Goal: Information Seeking & Learning: Learn about a topic

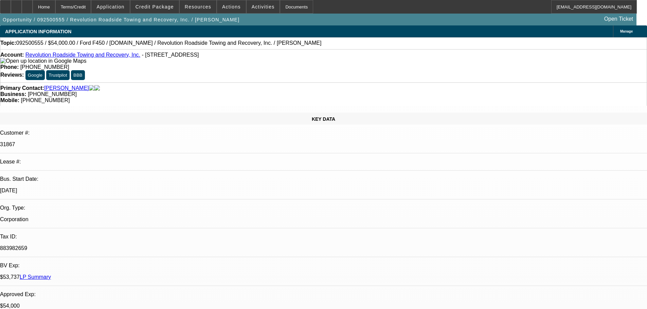
select select "0"
select select "2"
select select "0"
select select "6"
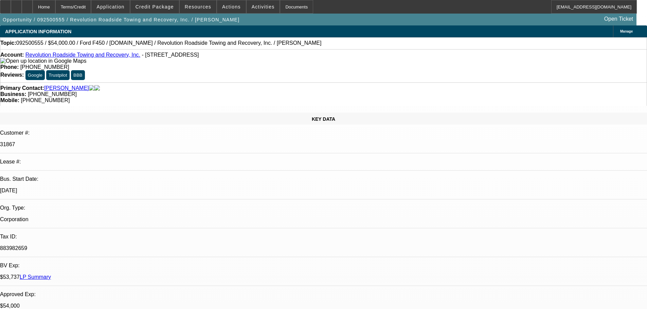
select select "0"
select select "2"
select select "0"
select select "6"
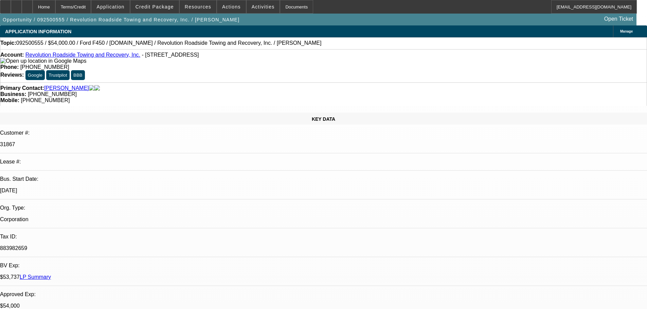
select select "0"
select select "2"
select select "0"
select select "6"
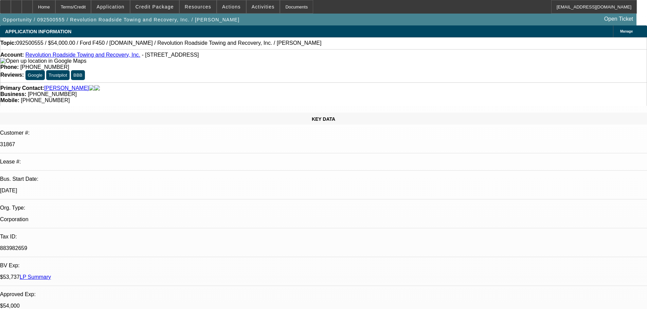
select select "0"
select select "6"
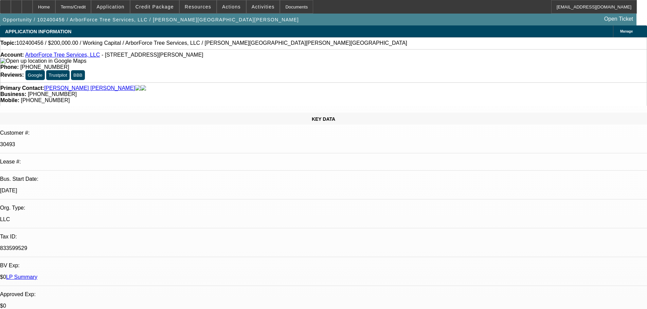
select select "0"
select select "2"
select select "0"
select select "6"
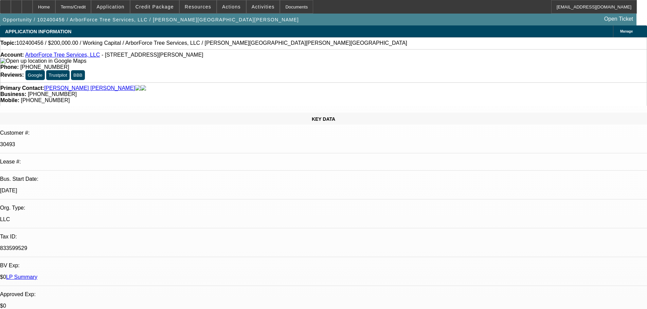
select select "0"
select select "2"
select select "0"
select select "6"
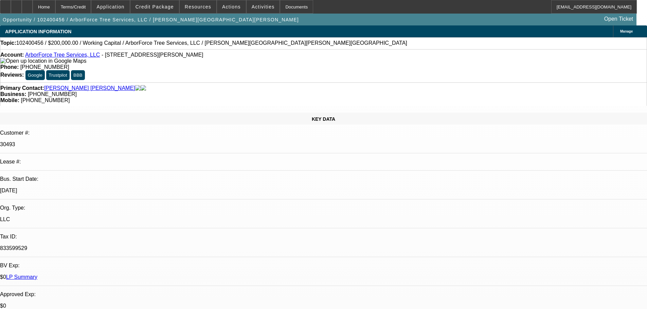
select select "0"
select select "2"
select select "0"
select select "6"
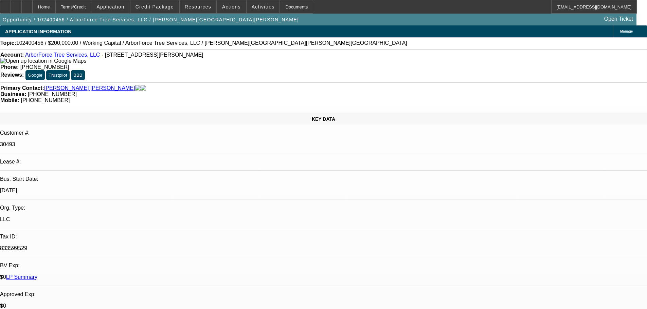
select select "0"
select select "6"
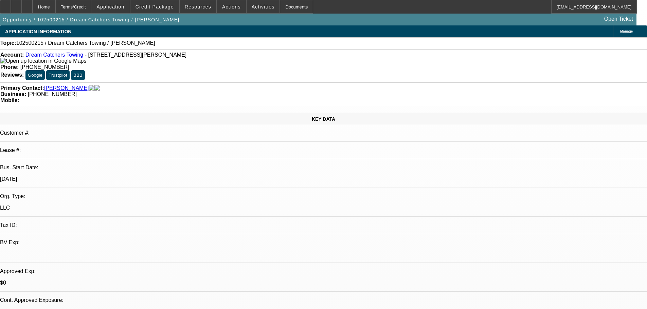
select select "0"
select select "2"
select select "0.1"
select select "4"
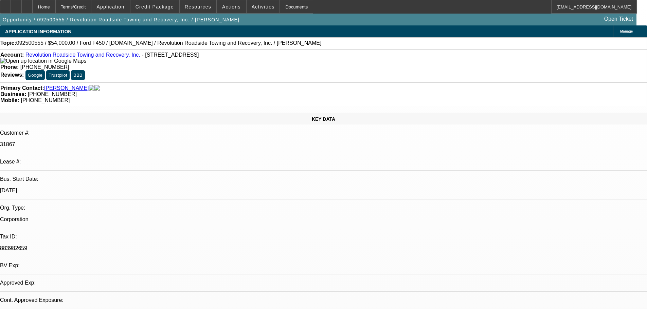
select select "0"
select select "2"
select select "0"
select select "6"
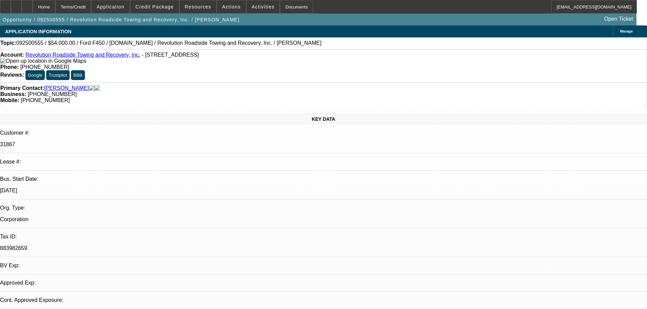
select select "0"
select select "2"
select select "0"
select select "6"
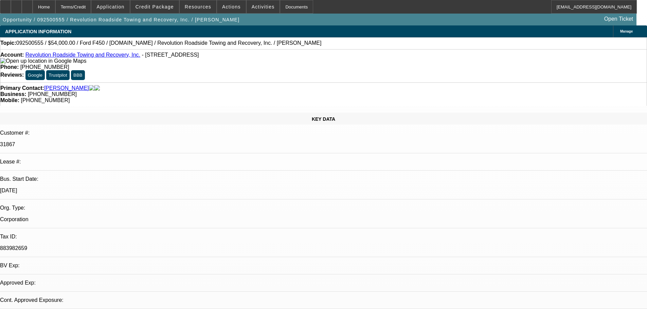
select select "0"
select select "2"
select select "0"
select select "6"
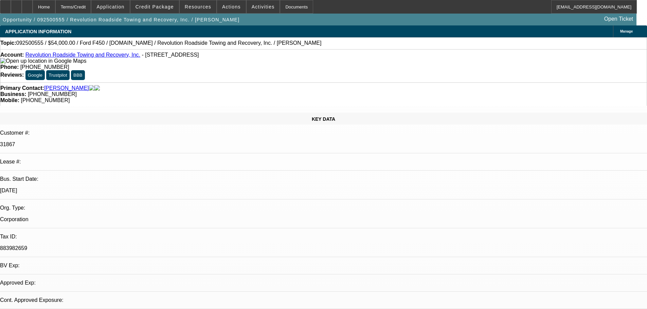
select select "0"
select select "6"
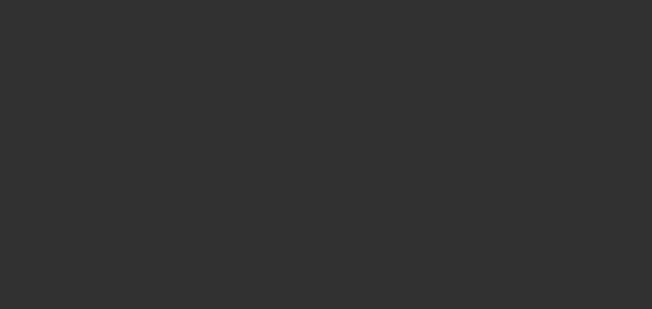
select select "0"
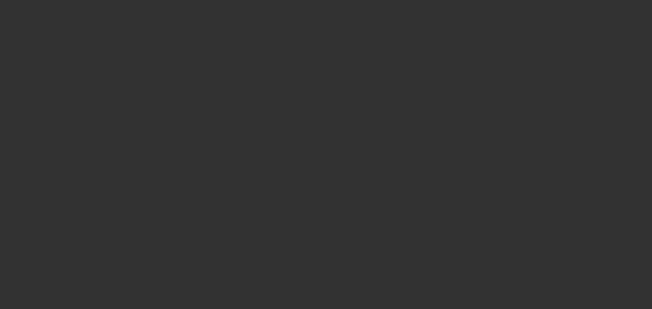
select select "0"
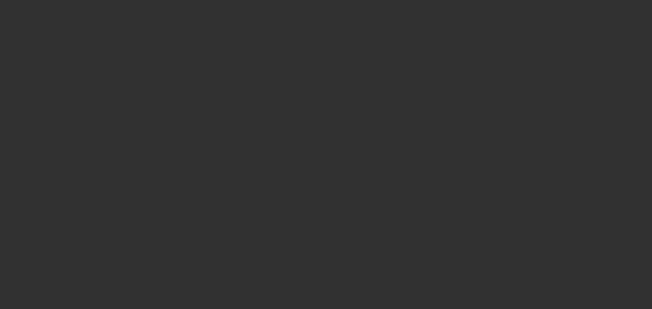
select select "0"
select select "1"
select select "2"
select select "6"
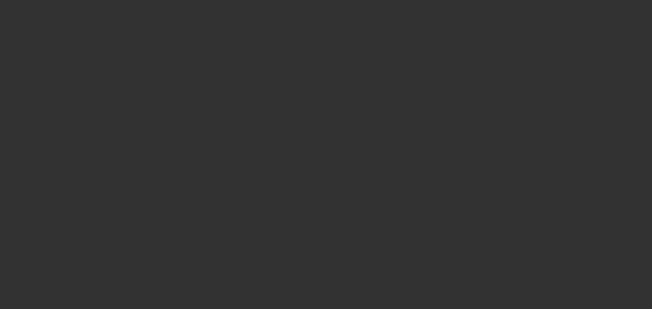
select select "1"
select select "2"
select select "6"
select select "1"
select select "2"
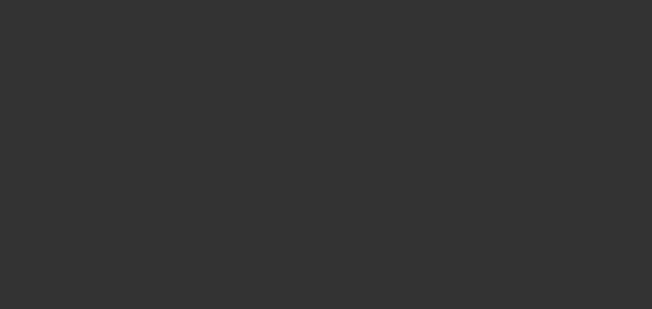
select select "6"
select select "1"
select select "2"
select select "6"
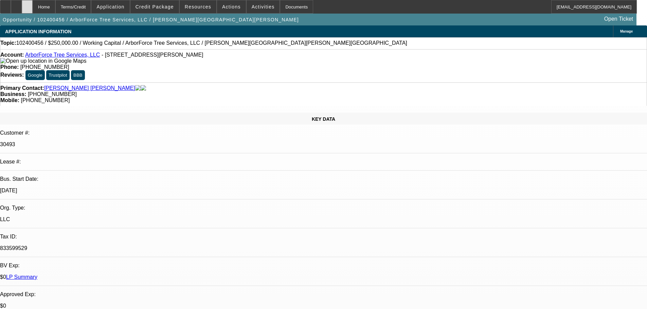
click at [33, 4] on div at bounding box center [27, 7] width 11 height 14
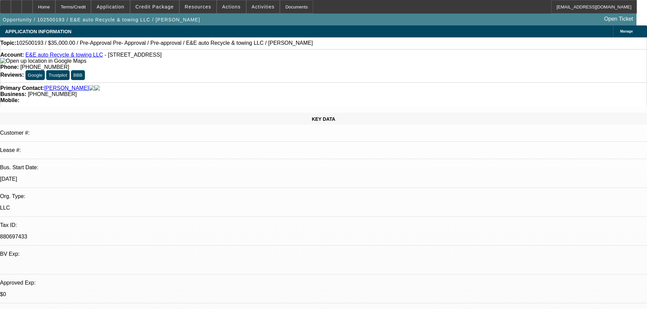
select select "0"
select select "2"
select select "0.1"
select select "4"
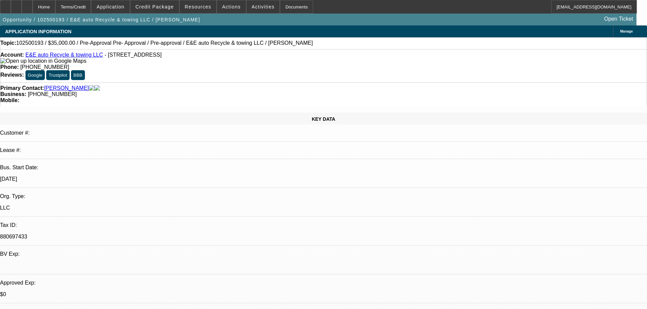
click at [54, 58] on link "E&E auto Recycle & towing LLC" at bounding box center [64, 55] width 78 height 6
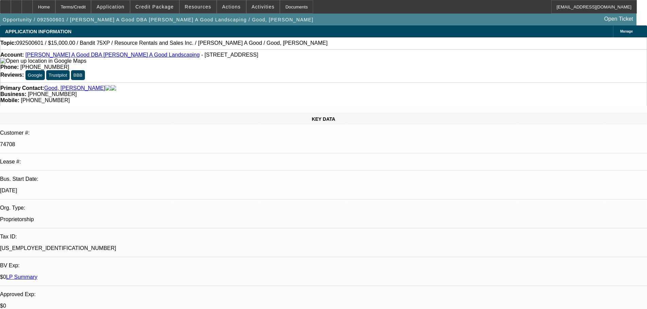
select select "0"
select select "3"
select select "0"
select select "6"
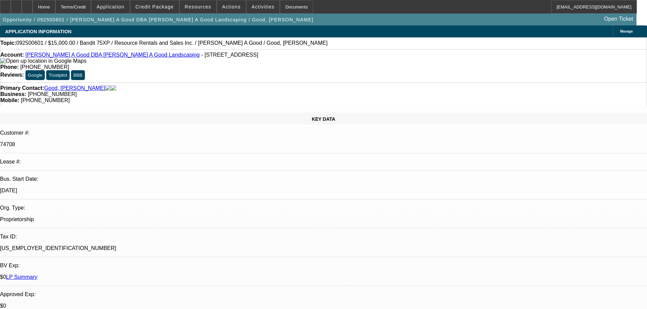
select select "0"
select select "3"
select select "0"
select select "6"
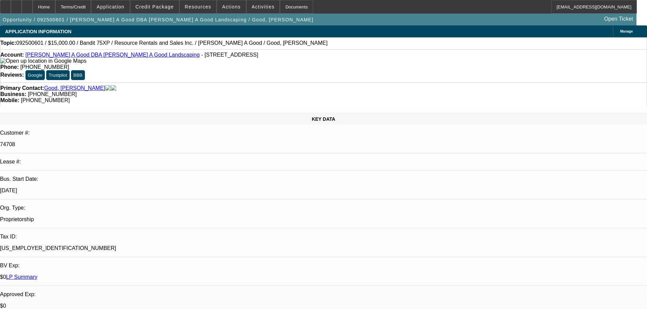
select select "0"
select select "3"
select select "0"
select select "2"
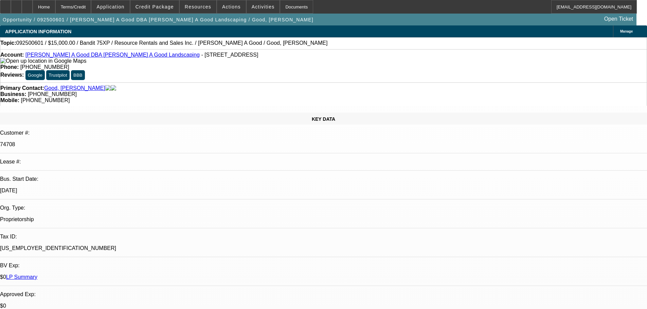
select select "0"
select select "3"
select select "0"
select select "2"
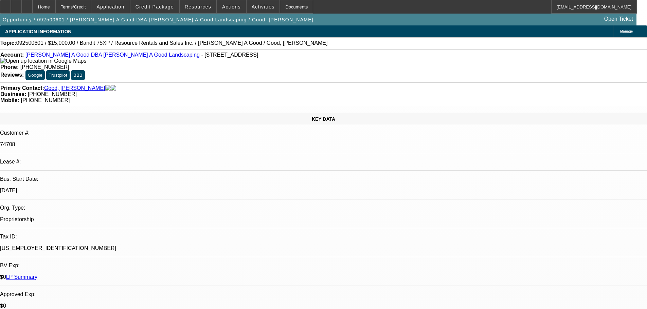
scroll to position [1023, 0]
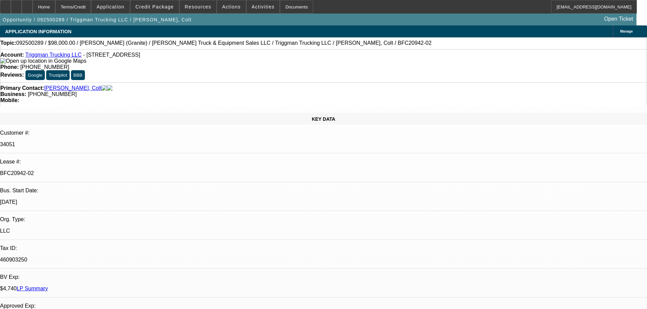
select select "0"
select select "2"
select select "0"
select select "6"
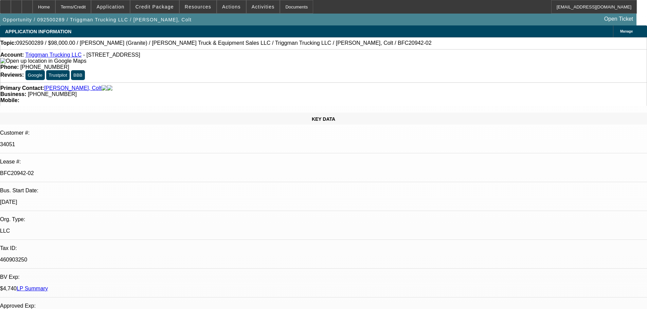
select select "0"
select select "2"
select select "0"
select select "6"
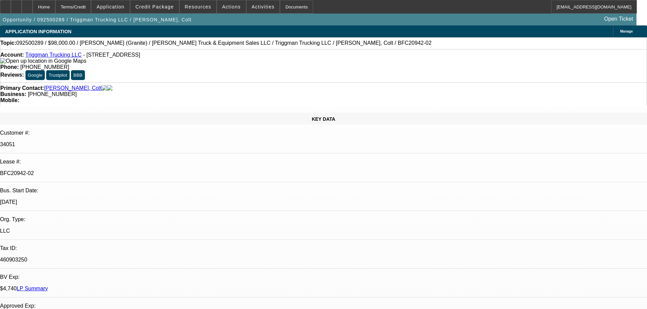
select select "0"
select select "2"
select select "0"
select select "6"
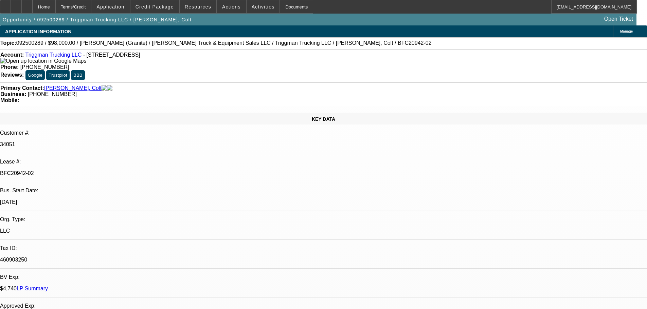
select select "0"
select select "2"
select select "0"
select select "6"
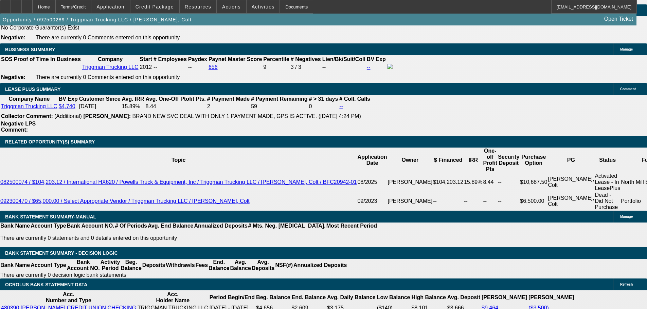
scroll to position [1154, 0]
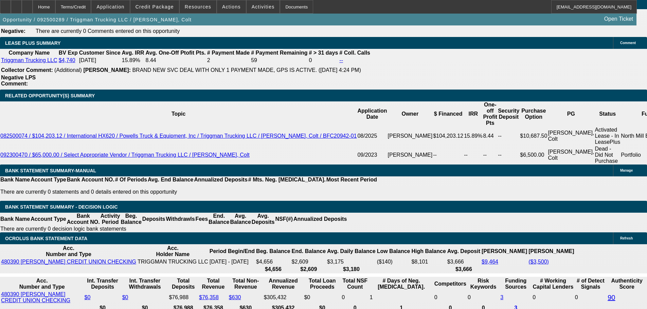
drag, startPoint x: 42, startPoint y: 9, endPoint x: 177, endPoint y: 46, distance: 140.4
click at [33, 9] on div at bounding box center [27, 7] width 11 height 14
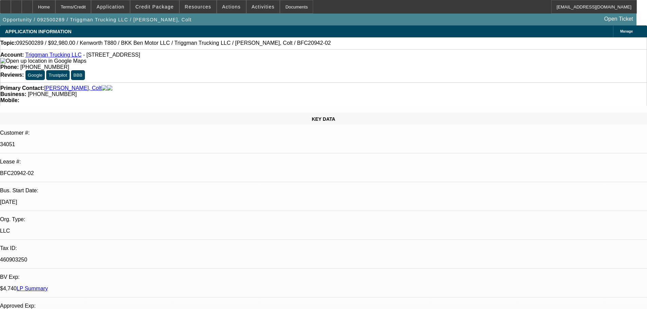
select select "0"
select select "2"
select select "0"
select select "6"
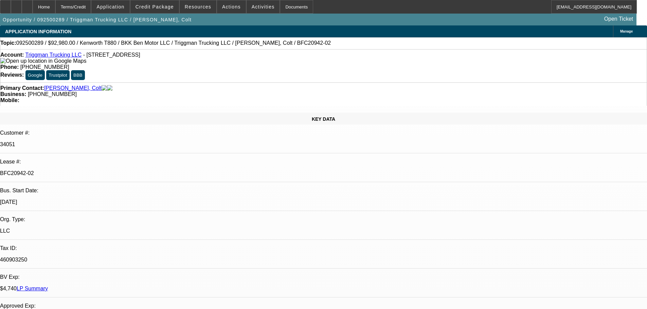
select select "0"
select select "2"
select select "0"
select select "6"
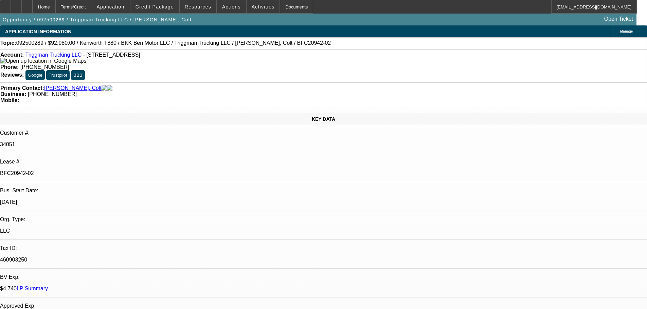
select select "0"
select select "2"
select select "0"
select select "6"
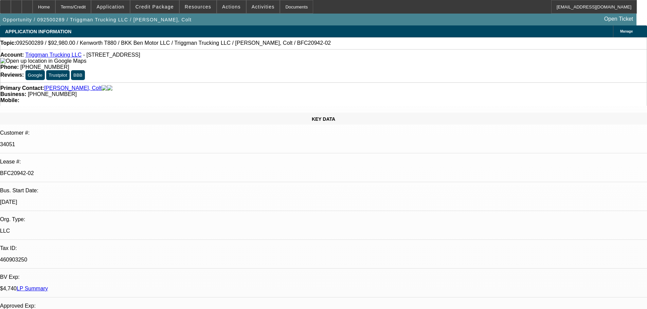
select select "0"
select select "2"
select select "0"
select select "6"
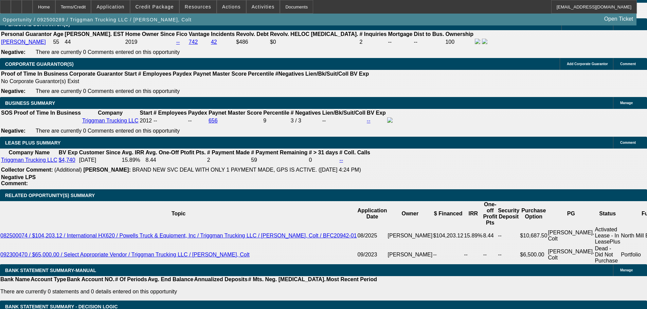
scroll to position [1091, 0]
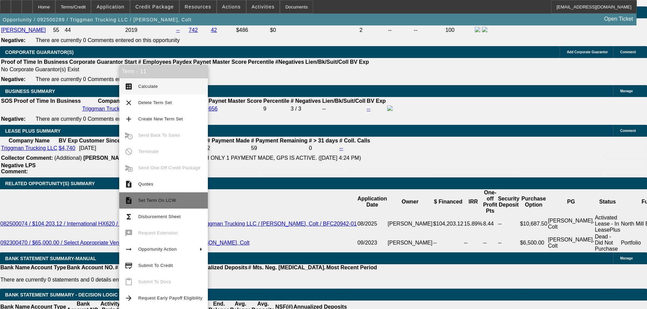
click at [153, 204] on span "Set Term On LCW" at bounding box center [170, 201] width 64 height 8
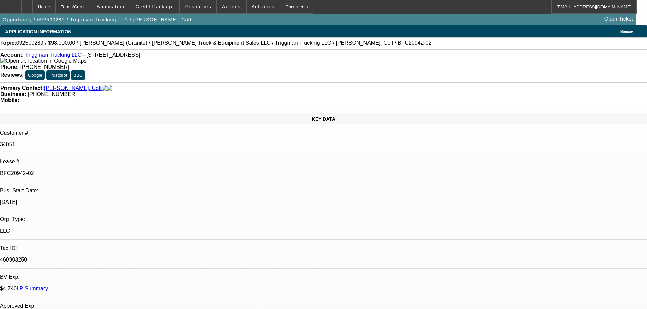
select select "0"
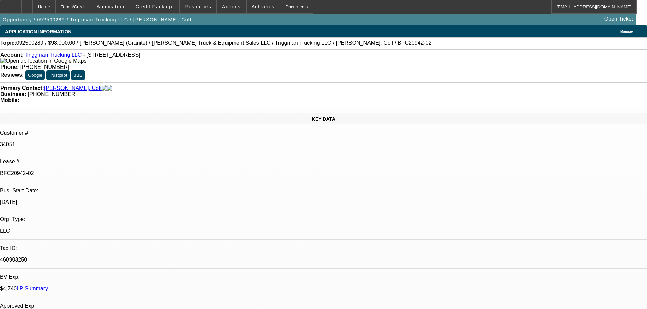
select select "0"
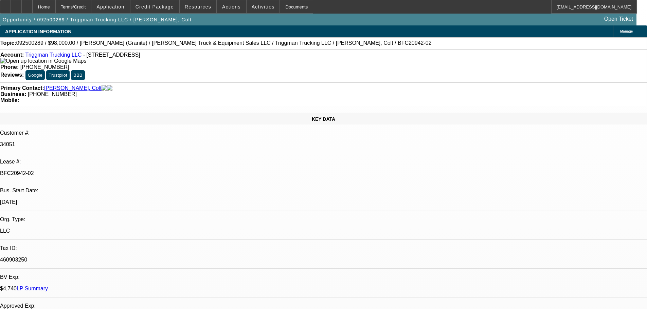
select select "0"
select select "1"
select select "2"
select select "6"
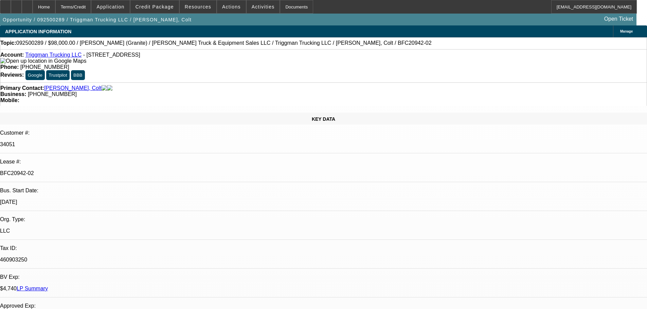
select select "1"
select select "2"
select select "6"
select select "1"
select select "2"
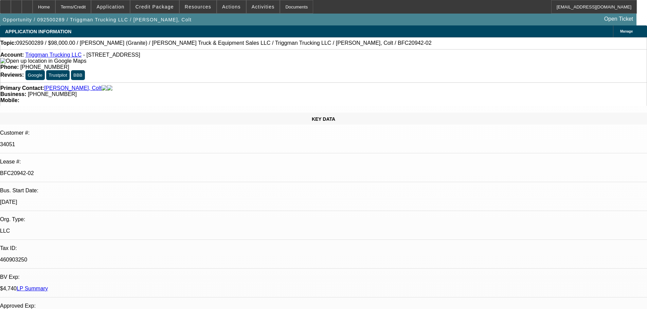
select select "6"
select select "1"
select select "2"
select select "6"
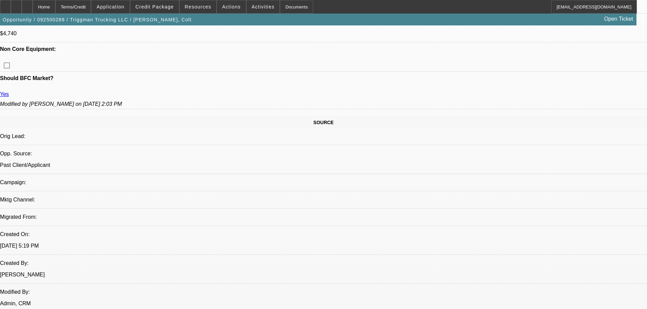
scroll to position [339, 0]
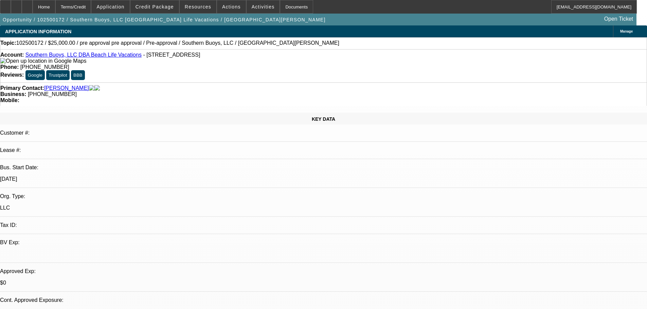
select select "0"
select select "2"
select select "0.1"
select select "4"
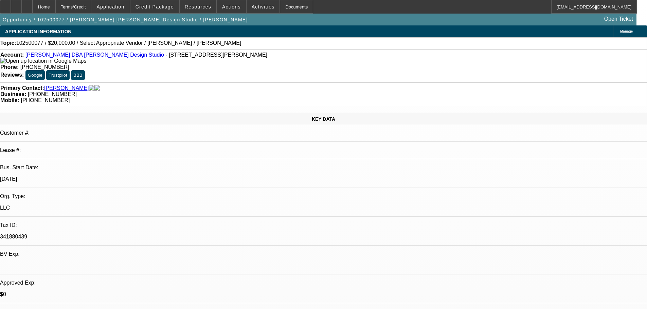
select select "0"
select select "2"
select select "0.1"
select select "4"
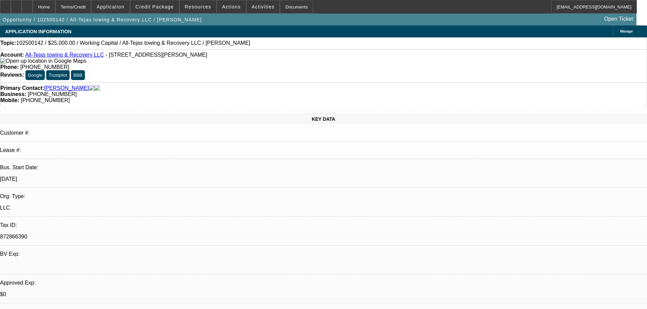
select select "0"
select select "2"
select select "0.1"
select select "4"
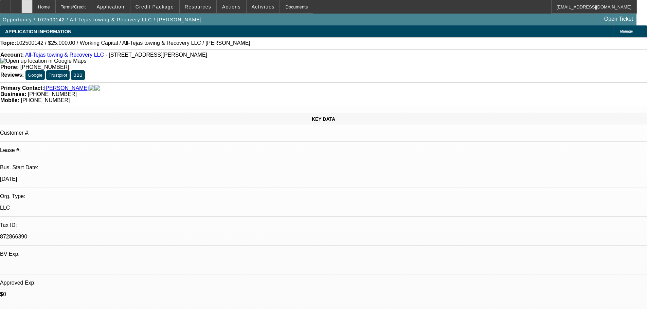
click at [33, 9] on div at bounding box center [27, 7] width 11 height 14
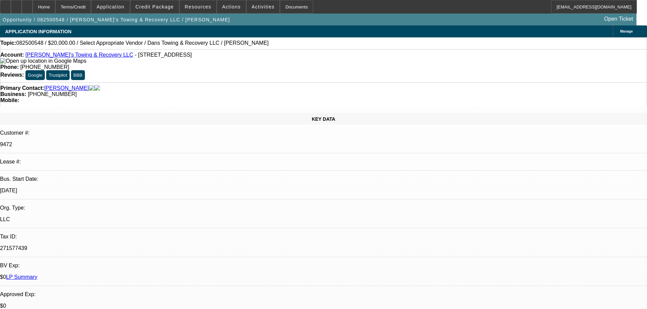
select select "0"
select select "2"
select select "0"
select select "6"
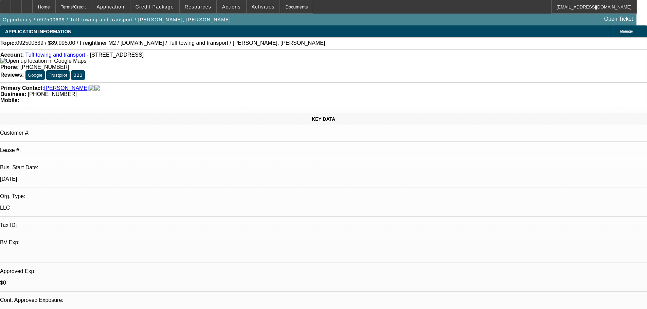
select select "0"
select select "2"
select select "0.1"
select select "4"
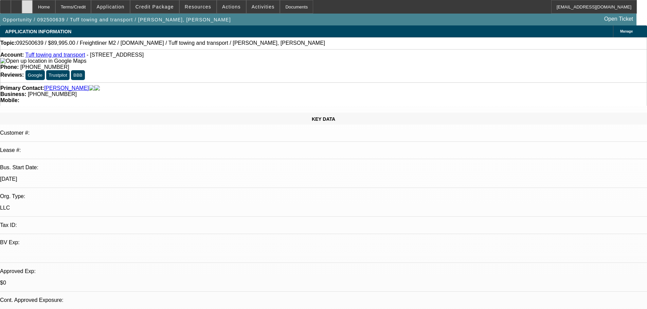
click at [27, 4] on icon at bounding box center [27, 4] width 0 height 0
select select "0"
select select "2"
select select "0.1"
select select "1"
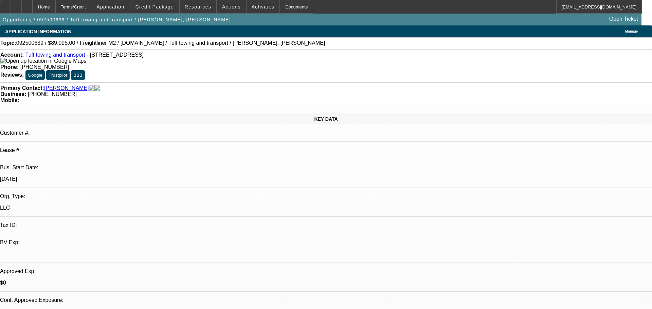
select select "2"
select select "4"
click at [66, 58] on link "Tuff towing and transport" at bounding box center [55, 55] width 60 height 6
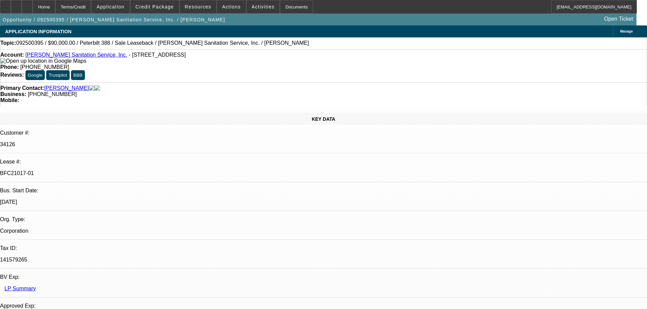
select select "0"
select select "2"
select select "0"
select select "6"
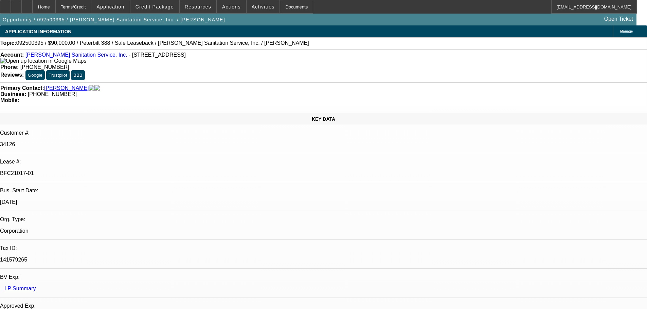
select select "0"
select select "2"
select select "0"
select select "6"
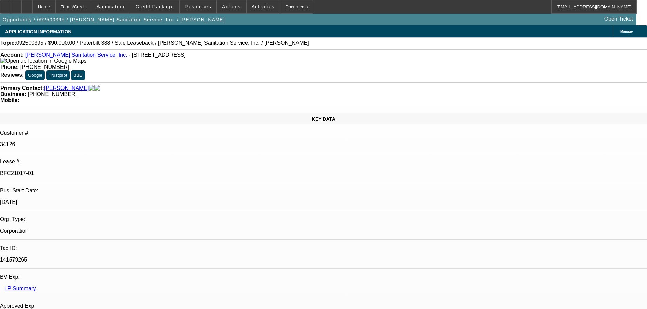
scroll to position [102, 0]
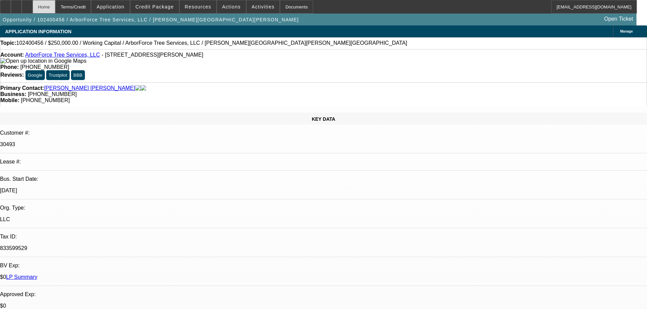
select select "0"
select select "2"
select select "0"
select select "6"
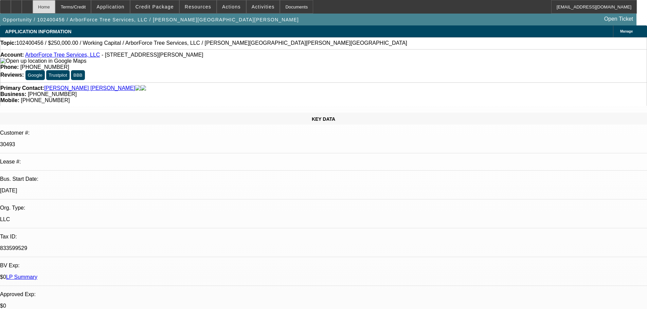
select select "0"
select select "2"
select select "0"
select select "6"
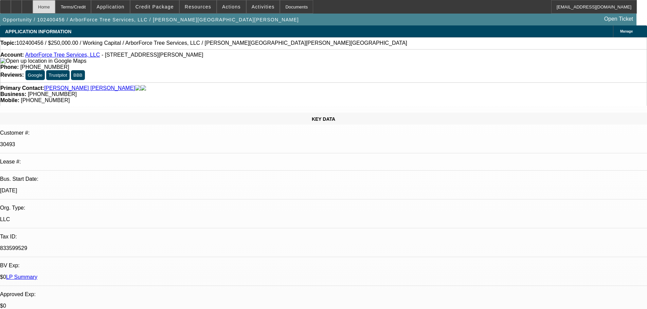
select select "0"
select select "2"
select select "0"
select select "6"
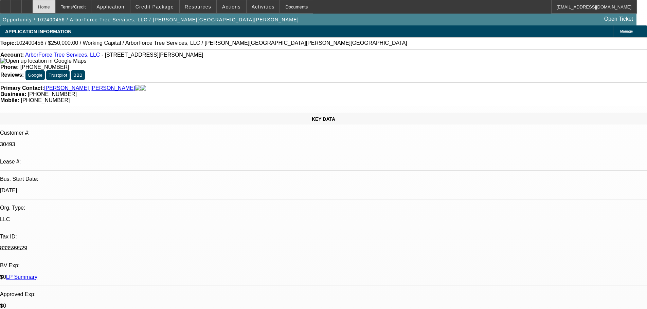
select select "0"
select select "2"
select select "0"
select select "6"
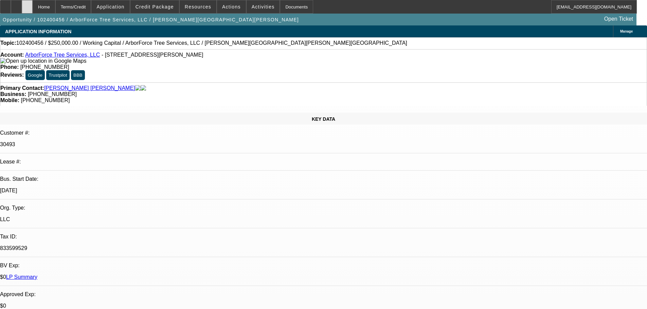
click at [27, 4] on icon at bounding box center [27, 4] width 0 height 0
select select "0"
select select "2"
select select "0"
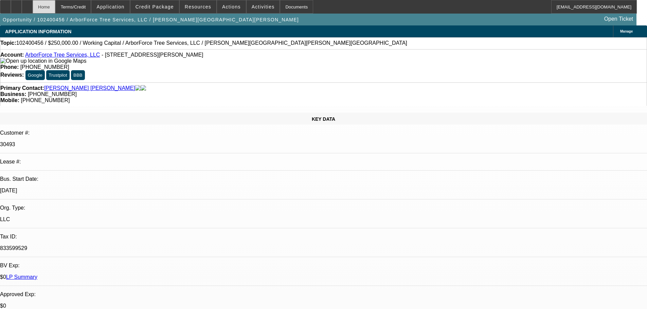
select select "6"
select select "0"
select select "2"
select select "0"
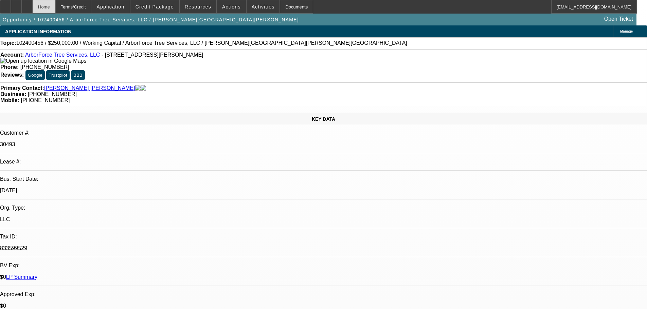
select select "6"
select select "0"
select select "2"
select select "0"
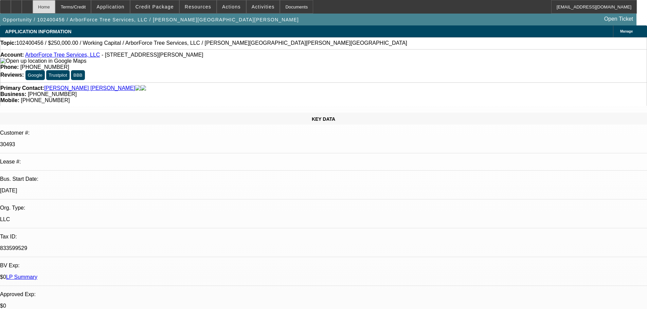
select select "6"
select select "0"
select select "2"
select select "0"
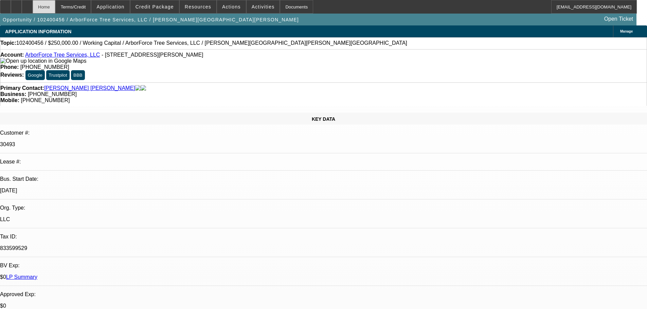
select select "6"
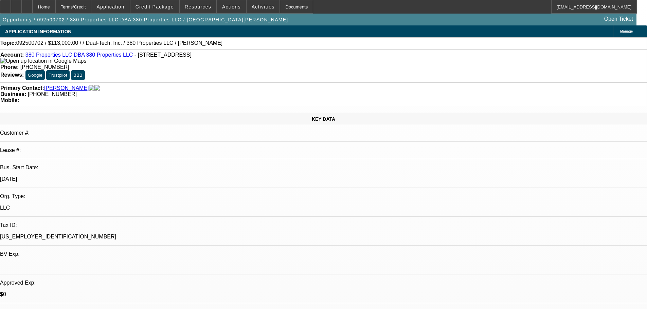
select select "0"
select select "2"
select select "0.1"
select select "4"
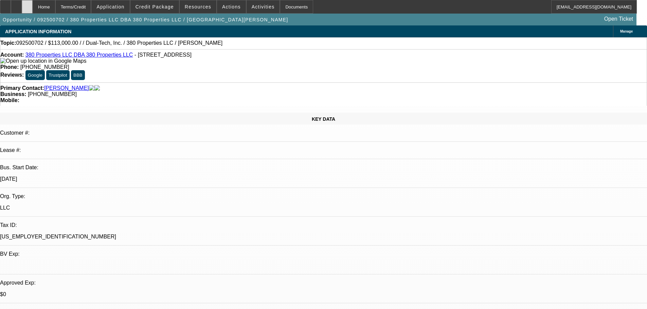
click at [33, 9] on div at bounding box center [27, 7] width 11 height 14
select select "0"
select select "2"
select select "0.1"
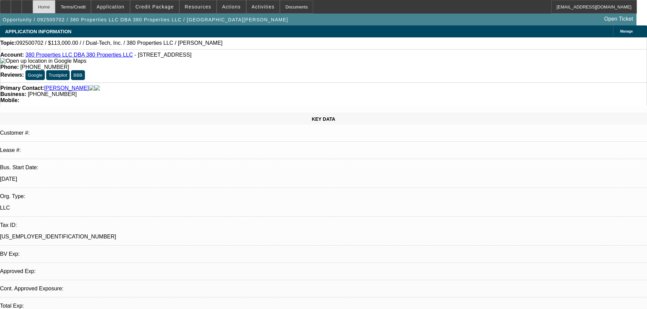
select select "4"
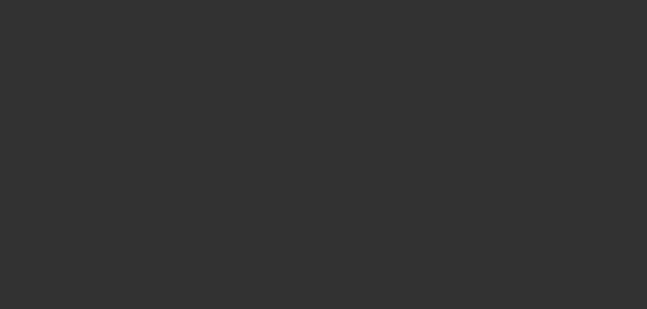
select select "0"
select select "2"
select select "0.1"
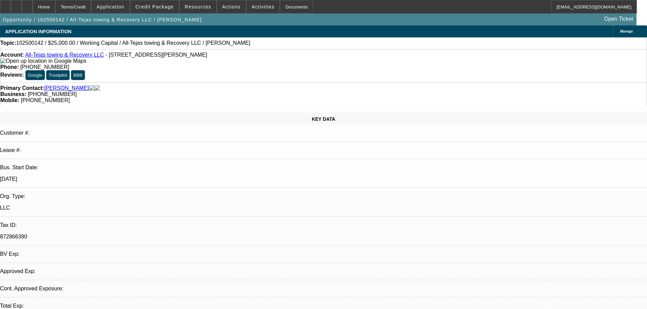
select select "1"
select select "2"
select select "4"
drag, startPoint x: 53, startPoint y: 55, endPoint x: 95, endPoint y: 47, distance: 42.2
click at [53, 55] on link "All-Tejas towing & Recovery LLC" at bounding box center [64, 55] width 79 height 6
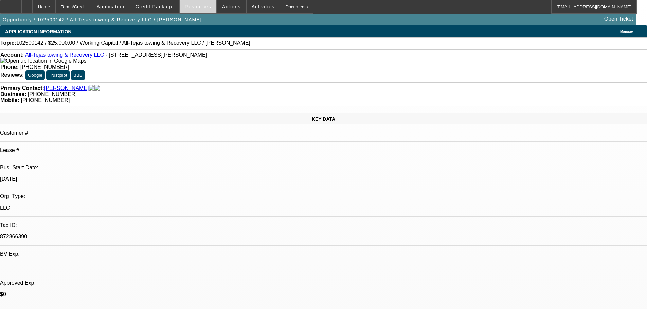
drag, startPoint x: 245, startPoint y: 45, endPoint x: 195, endPoint y: 11, distance: 60.3
click at [245, 45] on div "Topic: 102500142 / $25,000.00 / Working Capital / All-Tejas towing & Recovery L…" at bounding box center [323, 43] width 646 height 6
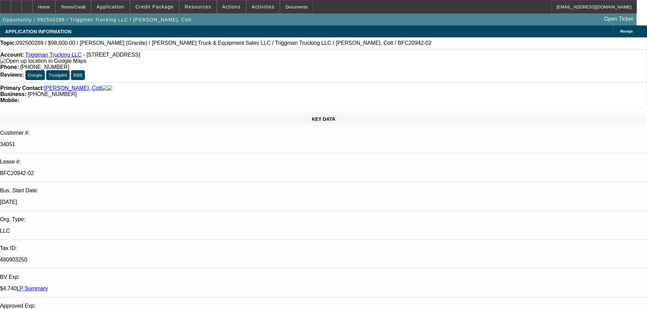
select select "0"
select select "2"
select select "0"
select select "6"
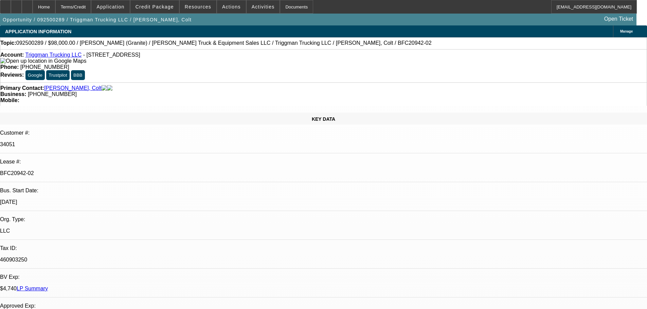
select select "0"
select select "2"
select select "0"
select select "6"
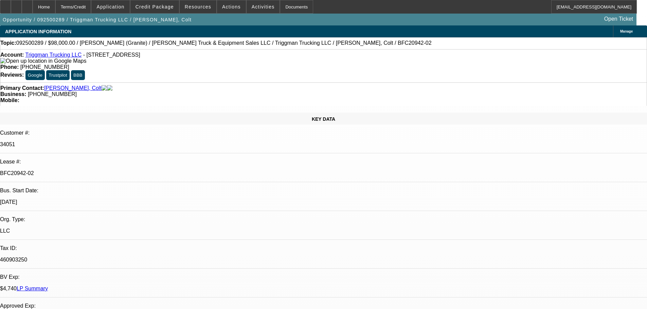
select select "0"
select select "2"
select select "0"
select select "6"
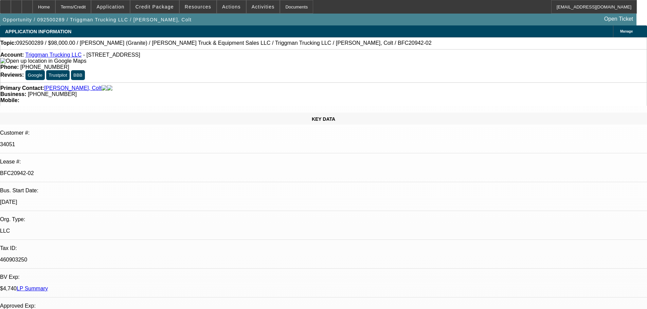
select select "0"
select select "2"
select select "0"
select select "6"
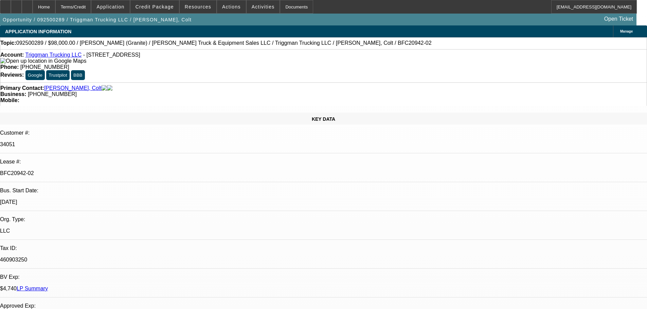
scroll to position [170, 0]
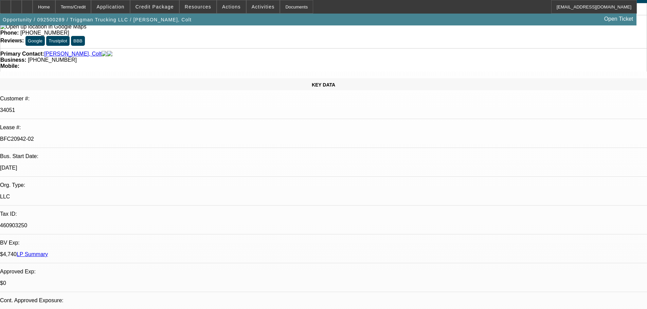
scroll to position [0, 0]
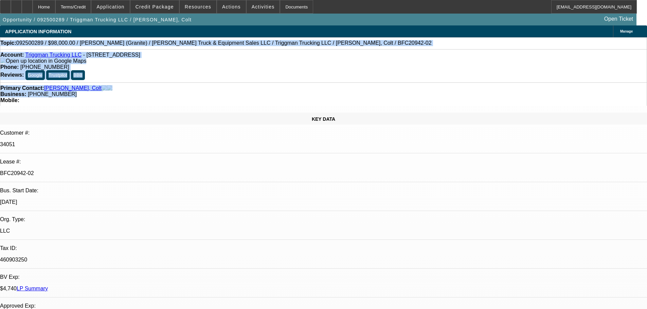
drag, startPoint x: 284, startPoint y: 78, endPoint x: 7, endPoint y: 40, distance: 279.2
click at [300, 64] on div "Account: Triggman Trucking LLC - 6252 N Dawnlight Cir, Orient, OH 43146 Phone: …" at bounding box center [323, 65] width 647 height 33
drag, startPoint x: 370, startPoint y: 77, endPoint x: 179, endPoint y: 38, distance: 194.8
click at [0, 41] on html "Home Terms/Credit Application Credit Package Resources Actions Activities Docum…" at bounding box center [323, 154] width 647 height 309
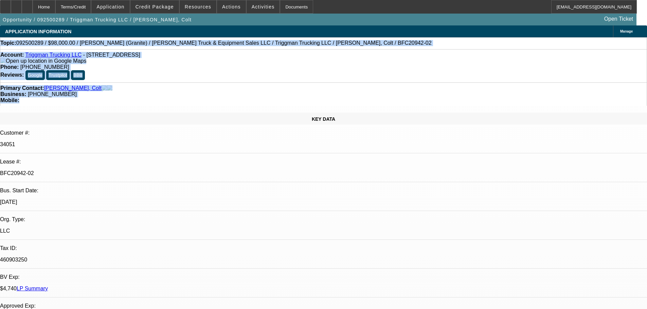
click at [313, 91] on div "Business: (614) 348-6137" at bounding box center [323, 94] width 646 height 6
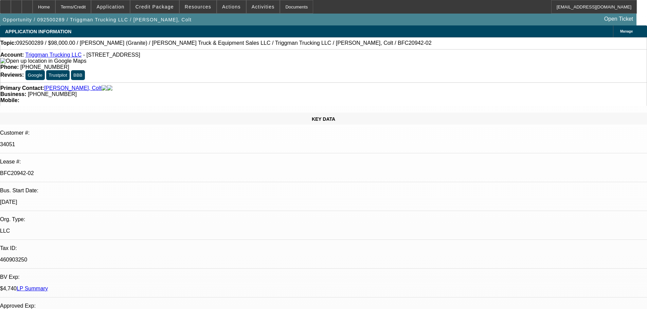
click at [357, 82] on div "Primary Contact: Robinette, Colt Business: (614) 348-6137 Mobile:" at bounding box center [323, 93] width 647 height 23
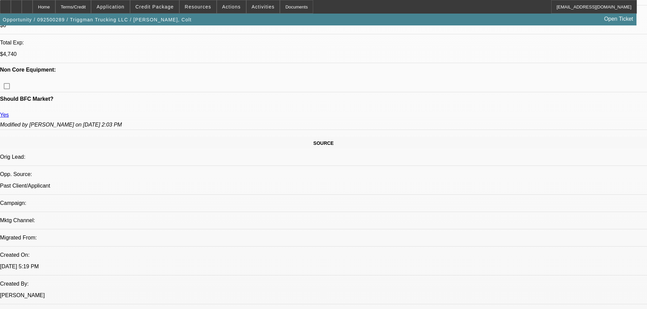
scroll to position [407, 0]
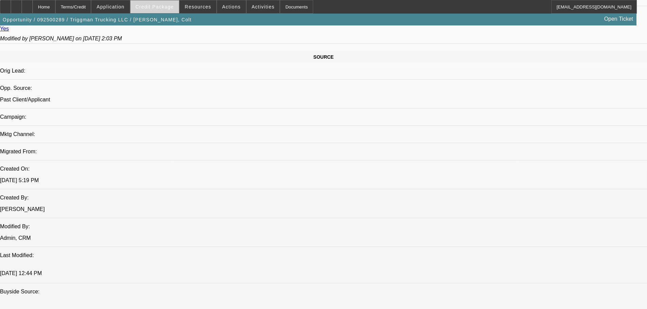
click at [172, 6] on span "Credit Package" at bounding box center [154, 6] width 38 height 5
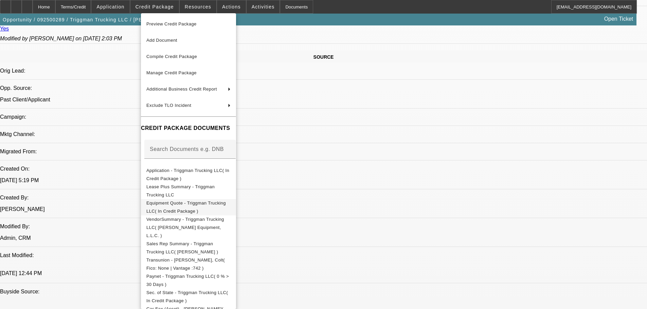
click at [182, 204] on span "Equipment Quote - Triggman Trucking LLC( In Credit Package )" at bounding box center [185, 207] width 79 height 13
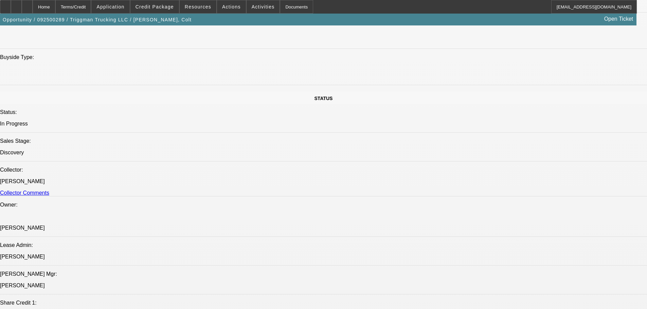
scroll to position [679, 0]
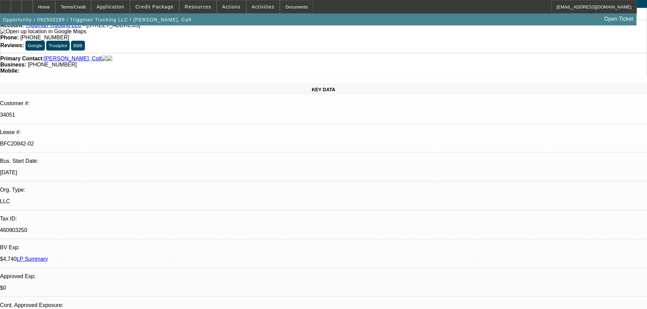
scroll to position [0, 0]
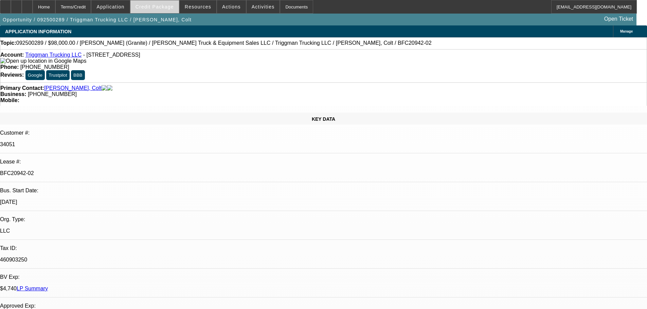
click at [164, 8] on span "Credit Package" at bounding box center [154, 6] width 38 height 5
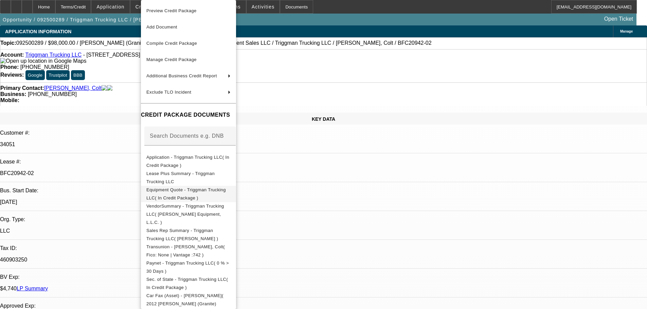
click at [181, 188] on span "Equipment Quote - Triggman Trucking LLC( In Credit Package )" at bounding box center [188, 194] width 84 height 16
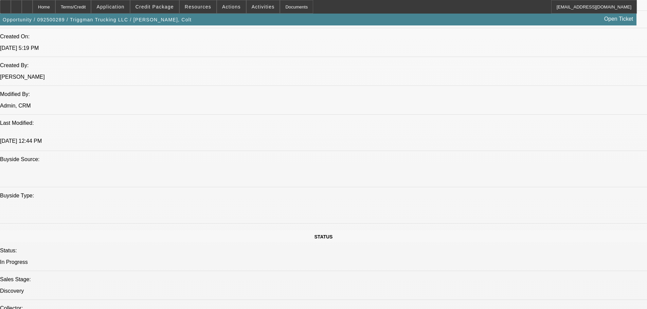
scroll to position [611, 0]
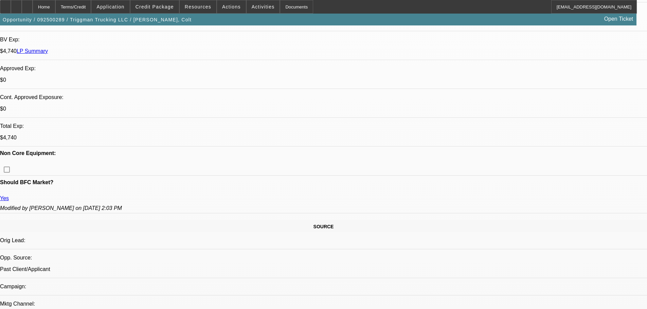
scroll to position [1676, 0]
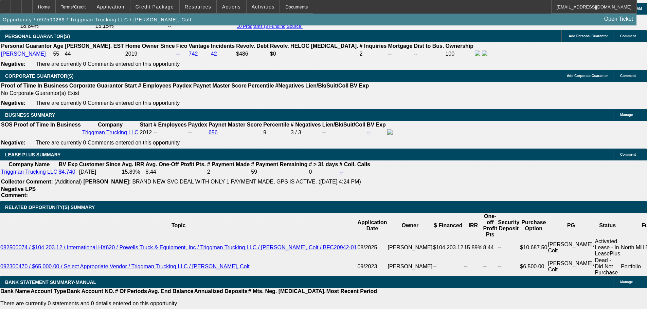
scroll to position [1086, 0]
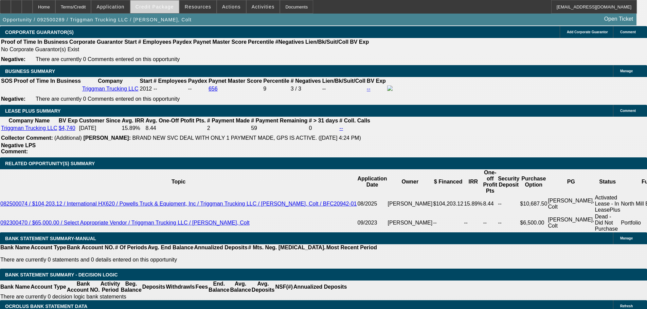
click at [154, 2] on span at bounding box center [154, 7] width 49 height 16
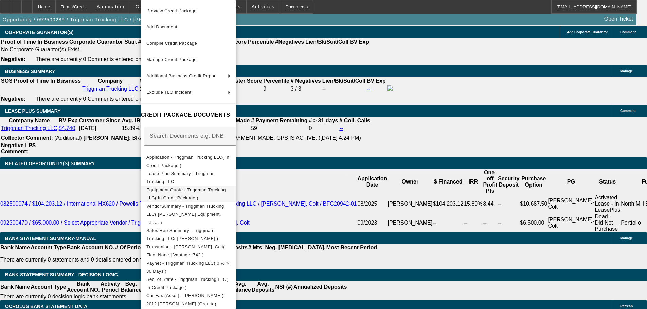
click at [190, 189] on span "Equipment Quote - Triggman Trucking LLC( In Credit Package )" at bounding box center [185, 193] width 79 height 13
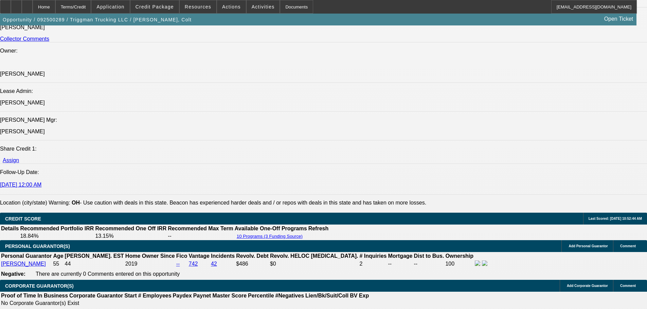
scroll to position [781, 0]
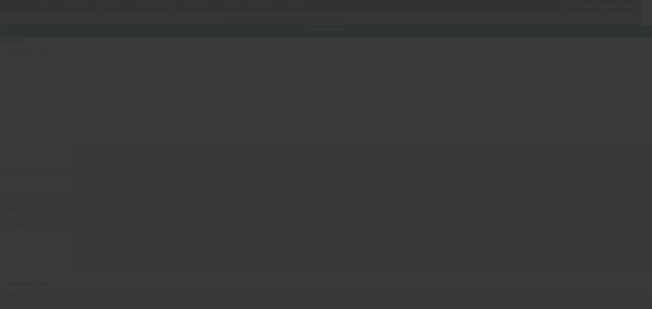
type input "1M2AX18C2CM016844"
type input "MACK"
type input "GU (Granite)"
radio input "true"
type input "6252 N Dawnlight Cir"
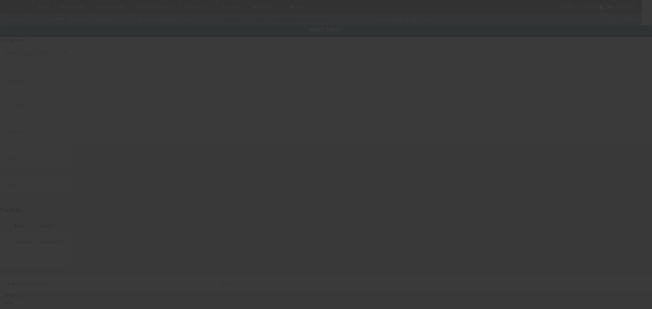
type input "Orient"
type input "43146"
type input "Pickaway"
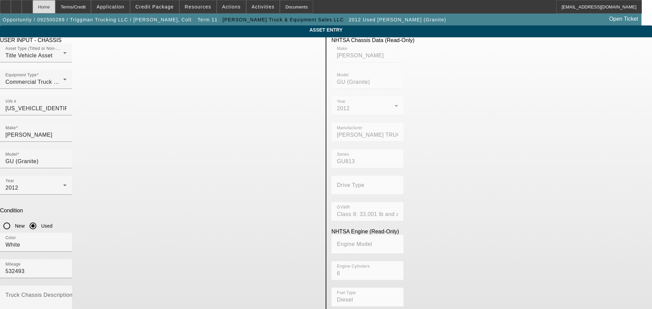
click at [55, 8] on div "Home" at bounding box center [44, 7] width 23 height 14
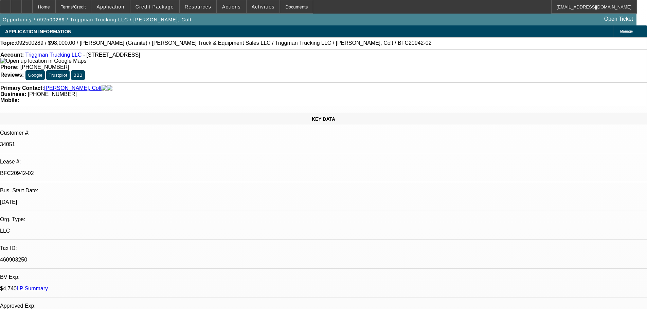
select select "0"
select select "2"
select select "0"
select select "6"
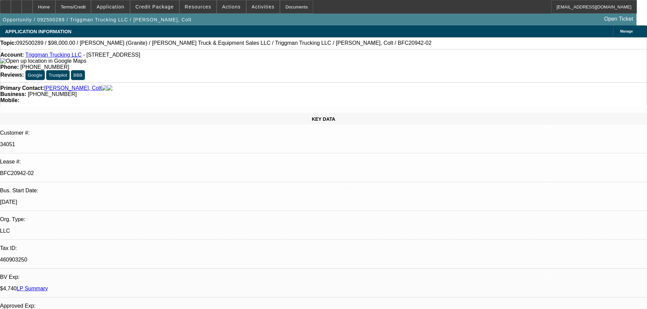
select select "0"
select select "2"
select select "0"
select select "6"
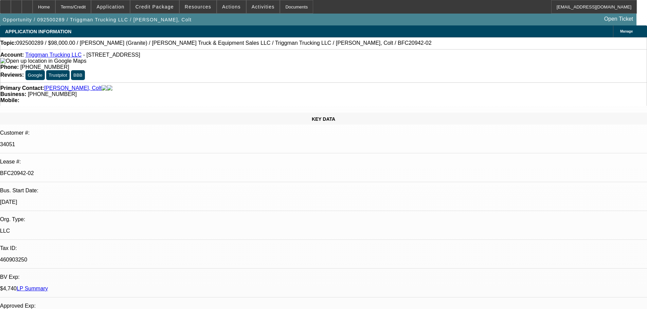
select select "0"
select select "2"
select select "0"
select select "6"
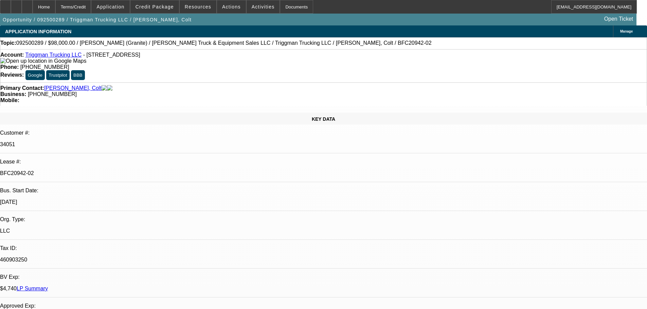
select select "0"
select select "2"
select select "0"
select select "6"
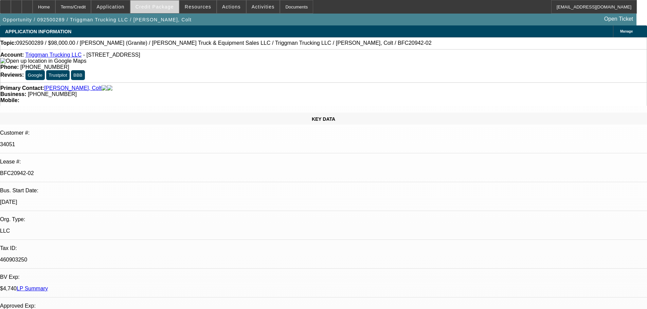
click at [163, 3] on span at bounding box center [154, 7] width 49 height 16
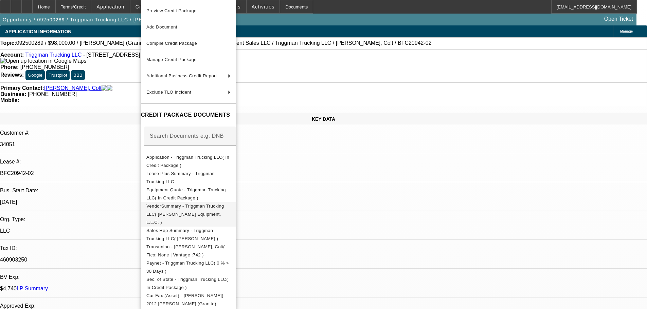
scroll to position [122, 0]
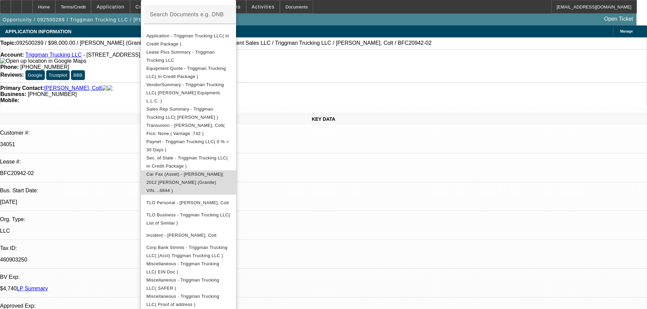
click at [203, 172] on span "Car Fax (Asset) - MACK( 2012 MACK GU (Granite) VIN....6844 )" at bounding box center [184, 182] width 77 height 21
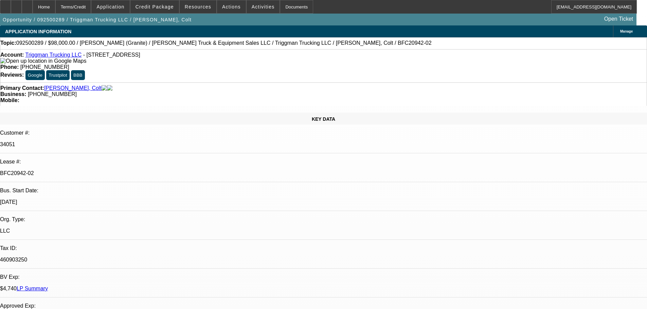
click at [190, 85] on div "Primary Contact: Robinette, Colt" at bounding box center [323, 88] width 646 height 6
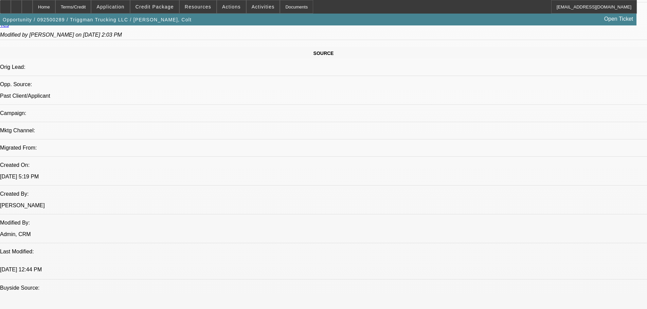
scroll to position [373, 0]
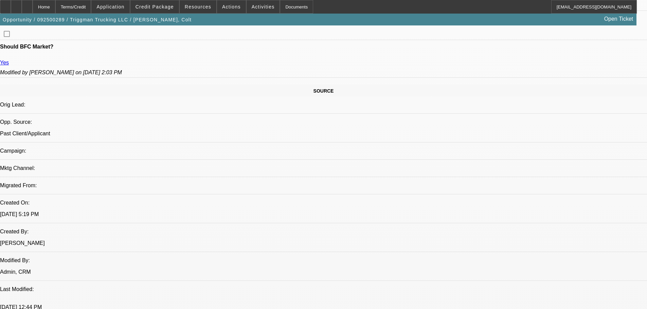
click at [33, 1] on div at bounding box center [27, 7] width 11 height 14
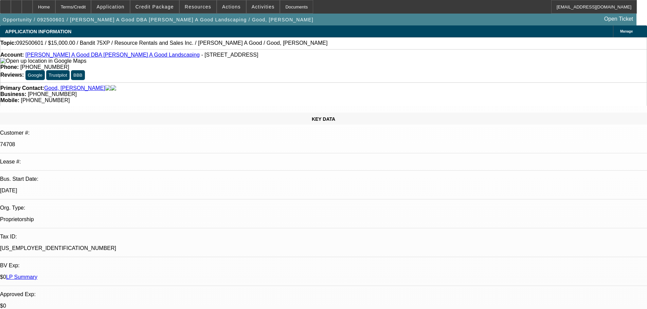
select select "0"
select select "3"
select select "0"
select select "6"
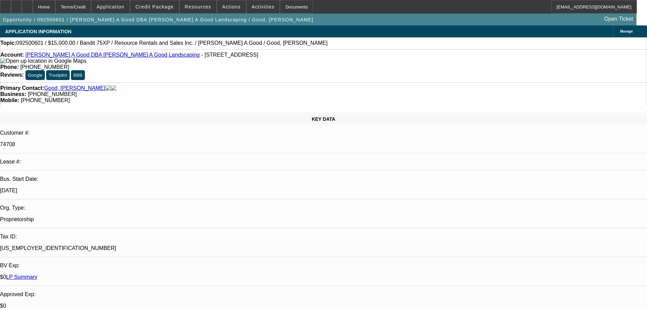
select select "0"
select select "3"
select select "0"
select select "6"
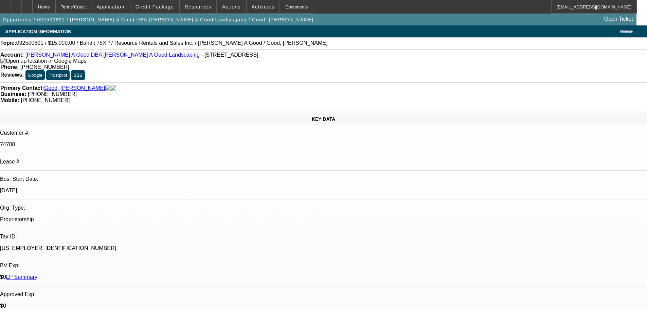
select select "0"
select select "3"
select select "0"
select select "2"
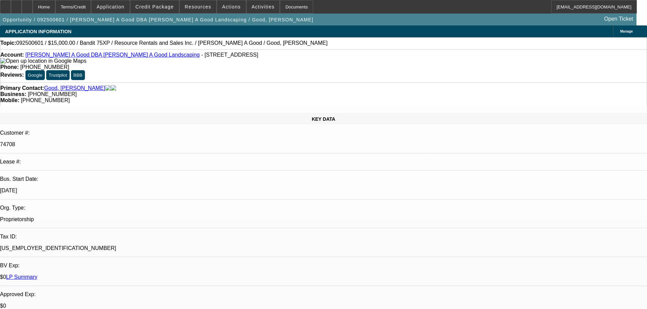
select select "0"
select select "3"
select select "0"
select select "2"
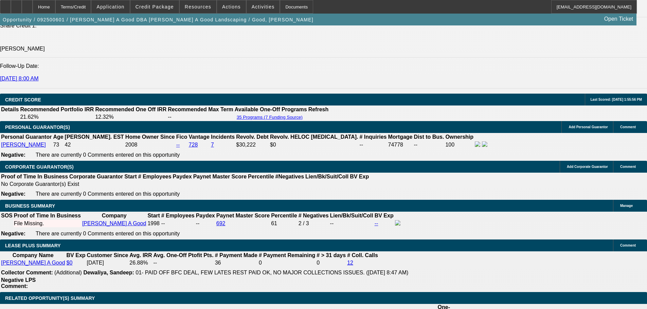
scroll to position [955, 0]
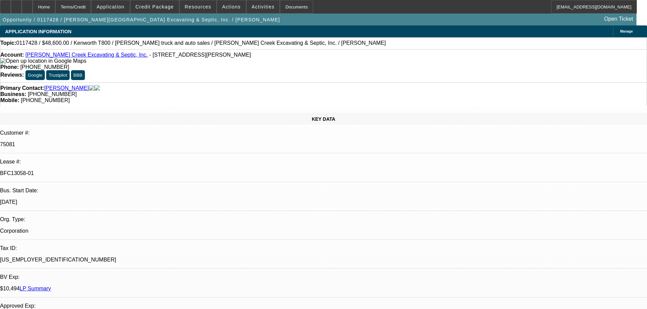
select select "0"
select select "6"
select select "0"
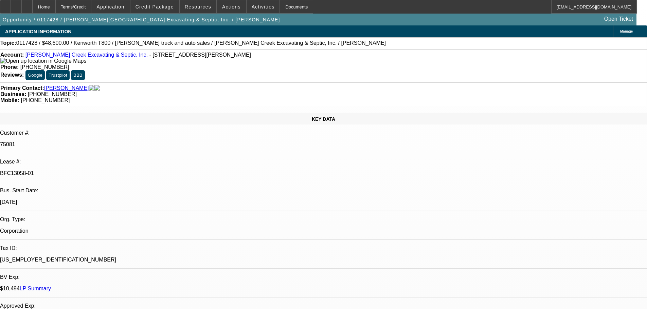
select select "0"
select select "6"
select select "0"
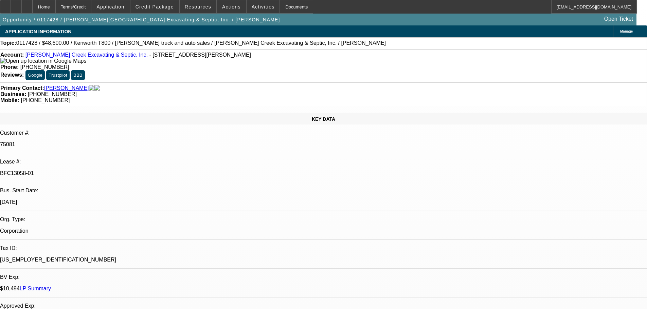
select select "0"
select select "6"
select select "0"
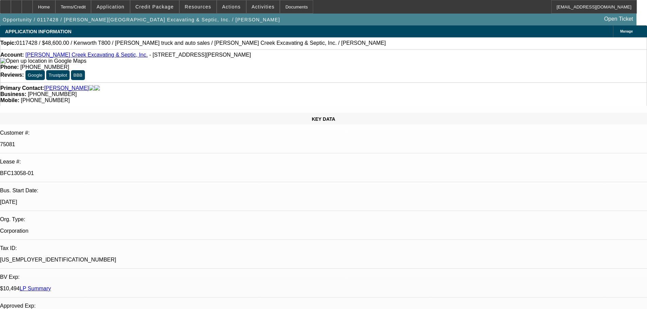
select select "6"
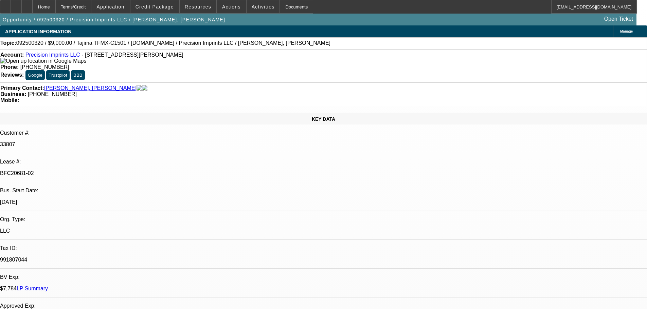
select select "0"
select select "2"
select select "0.1"
select select "4"
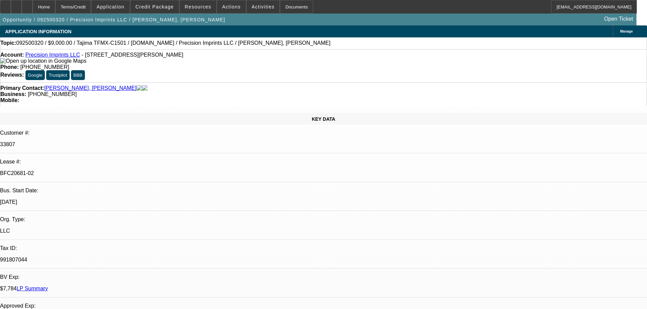
select select "0"
select select "2"
select select "0.1"
select select "4"
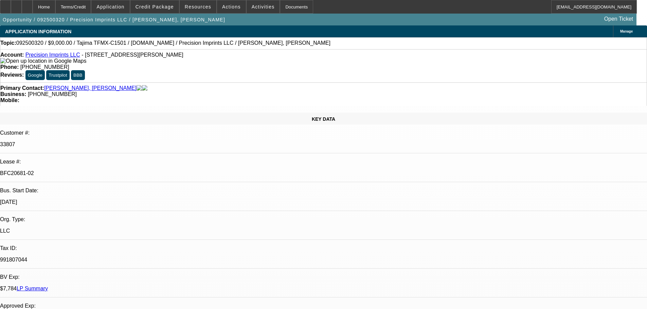
select select "0"
select select "2"
select select "0.1"
select select "4"
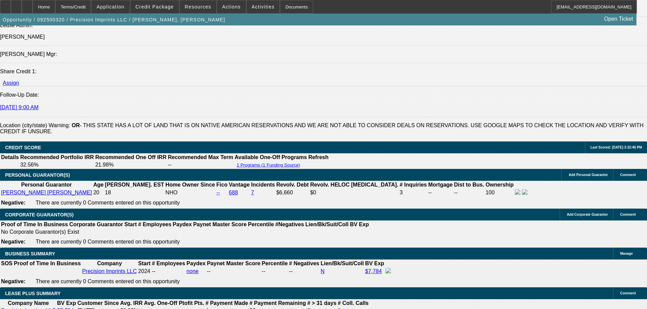
scroll to position [950, 0]
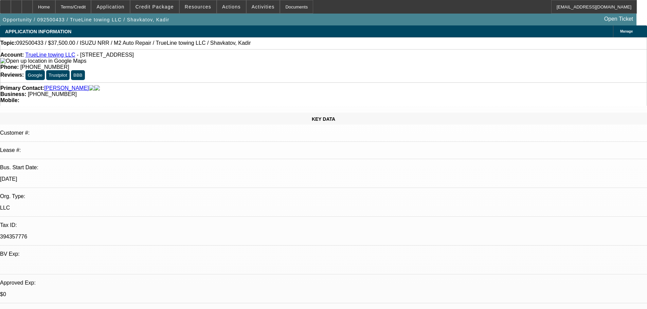
select select "0"
select select "2"
select select "0.1"
select select "4"
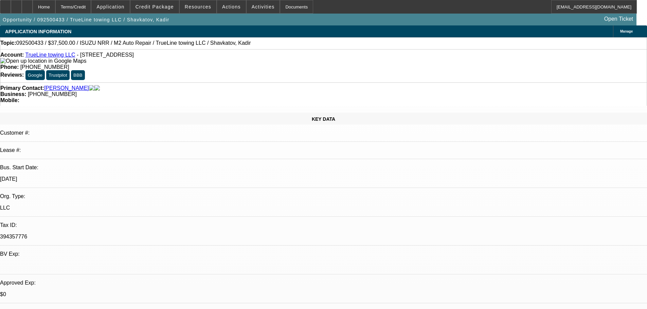
select select "0"
select select "2"
select select "0.1"
select select "4"
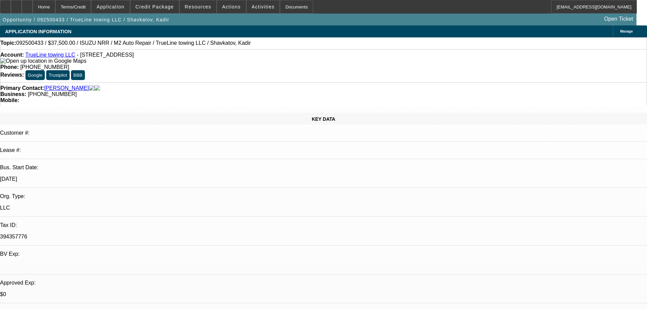
select select "0"
select select "2"
select select "0.1"
select select "4"
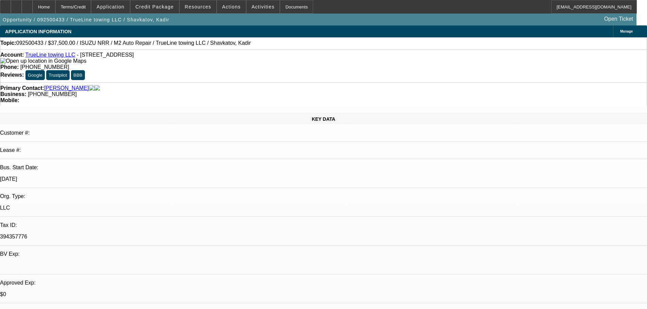
select select "0"
select select "2"
select select "0.1"
select select "4"
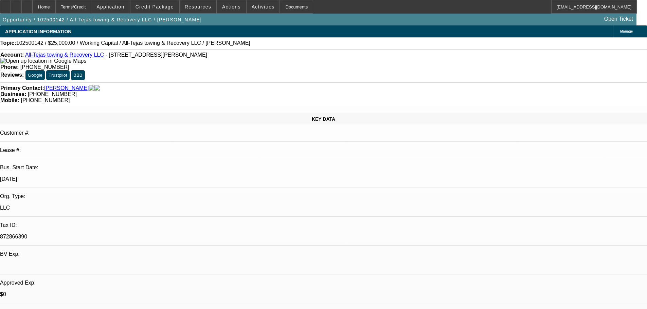
select select "0"
select select "2"
select select "0.1"
select select "4"
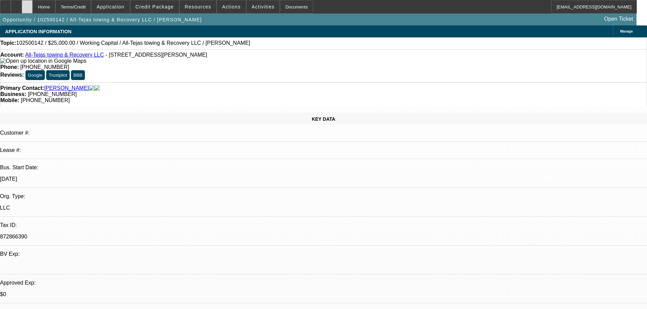
click at [33, 11] on div at bounding box center [27, 7] width 11 height 14
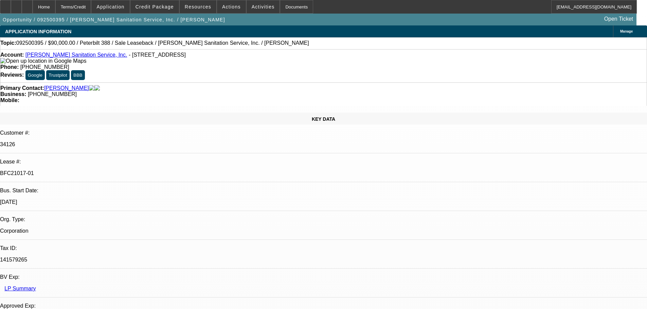
select select "0"
select select "2"
select select "0"
select select "6"
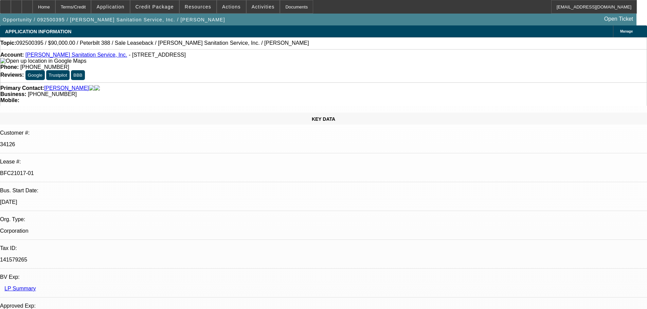
select select "0"
select select "2"
select select "0"
select select "6"
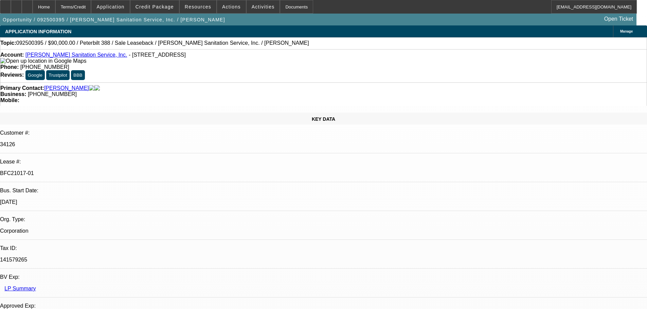
scroll to position [102, 0]
click at [33, 10] on div at bounding box center [27, 7] width 11 height 14
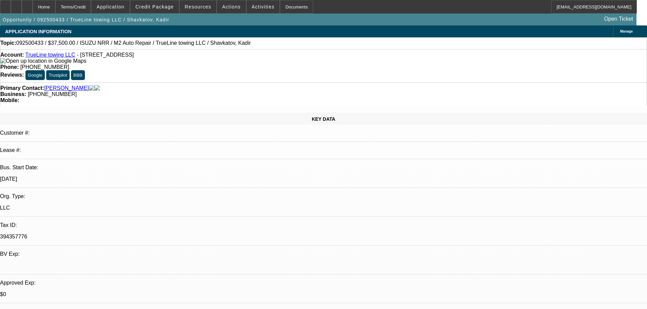
select select "0"
select select "2"
select select "0.1"
select select "4"
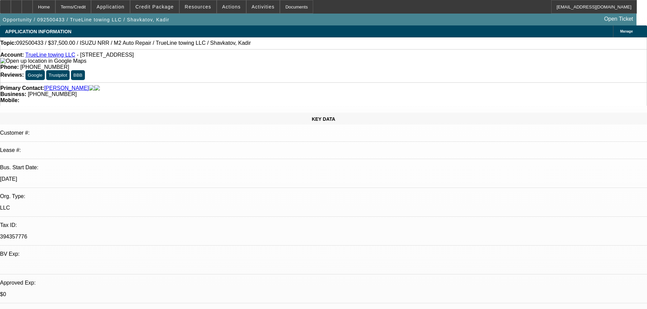
select select "0"
select select "2"
select select "0.1"
select select "4"
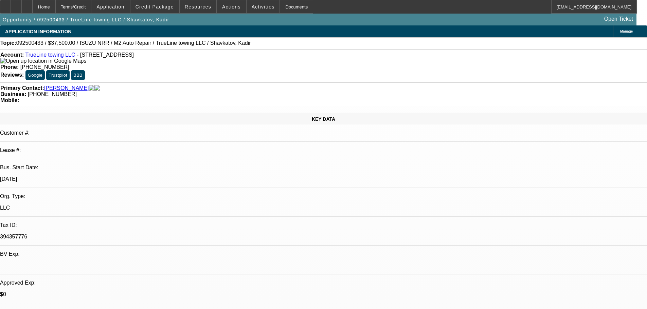
select select "0"
select select "2"
select select "0.1"
select select "4"
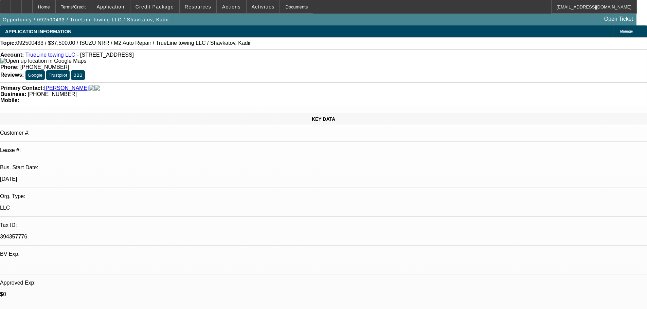
select select "0"
select select "2"
select select "0.1"
select select "4"
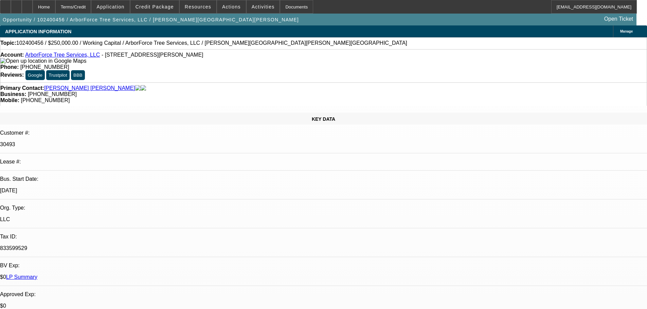
select select "0"
select select "2"
select select "0"
select select "6"
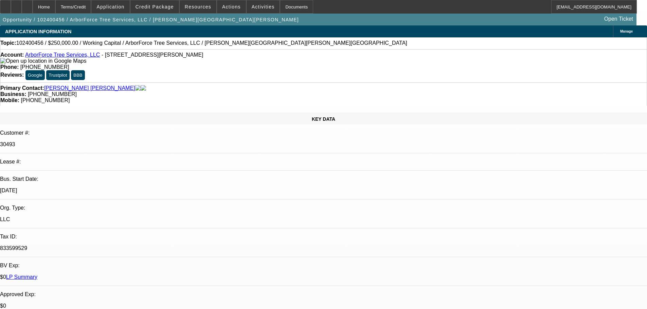
select select "0"
select select "2"
select select "0"
select select "6"
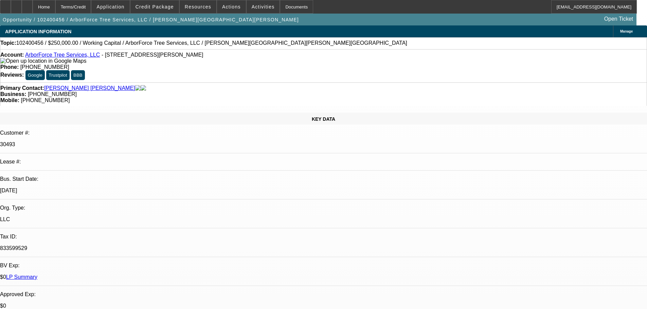
select select "0"
select select "2"
select select "0"
select select "6"
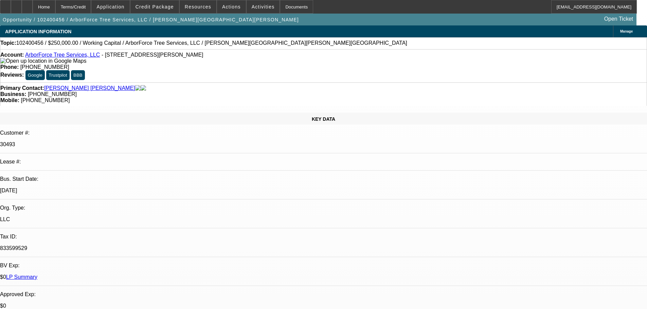
select select "0"
select select "2"
select select "0"
select select "6"
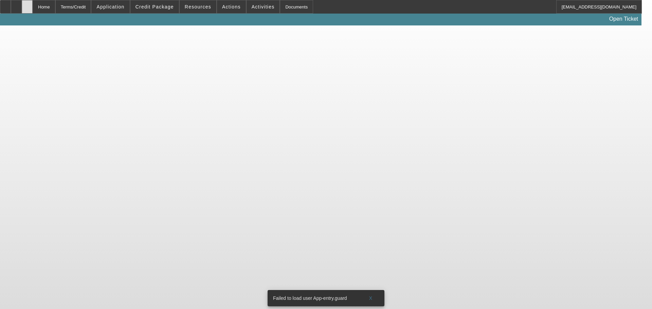
click at [33, 7] on div at bounding box center [27, 7] width 11 height 14
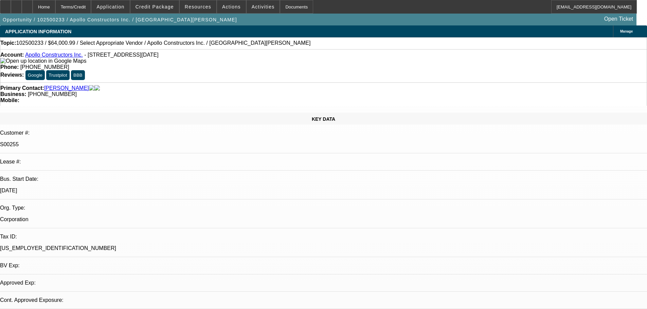
select select "0"
select select "2"
select select "0.1"
select select "4"
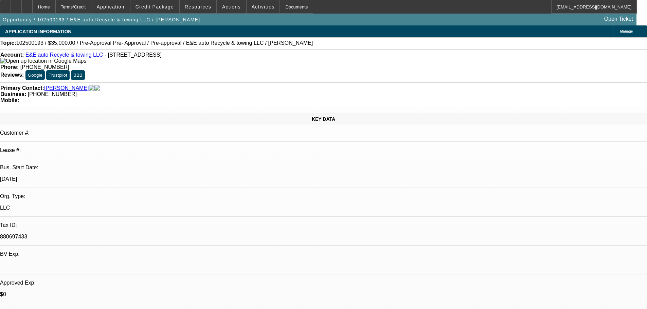
select select "0"
select select "2"
select select "0.1"
select select "4"
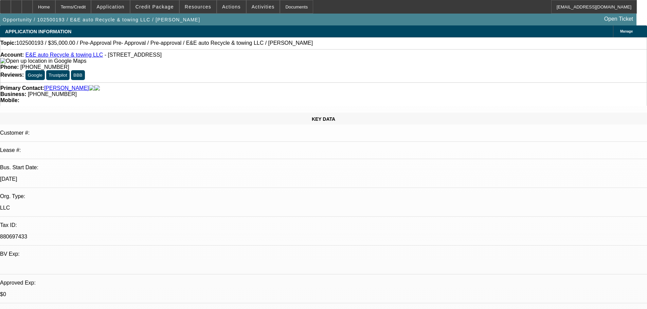
scroll to position [204, 0]
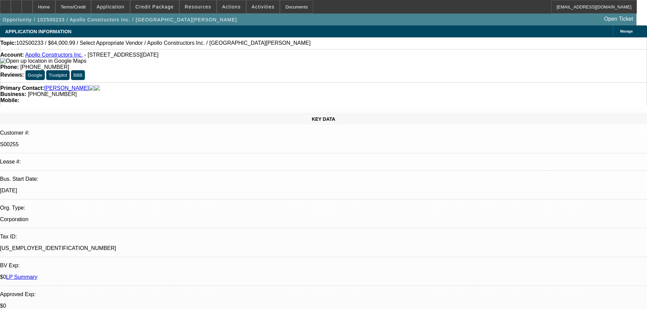
select select "0"
select select "2"
select select "0.1"
select select "4"
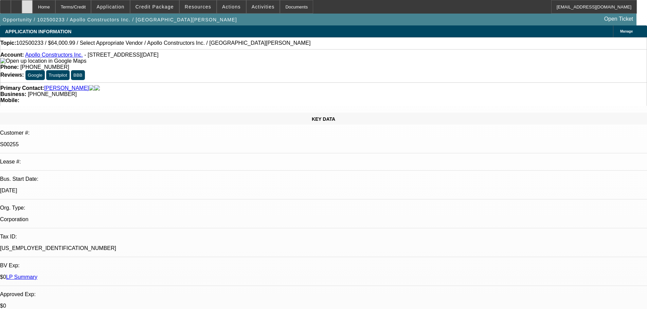
click at [33, 5] on div at bounding box center [27, 7] width 11 height 14
select select "0"
select select "2"
select select "0.1"
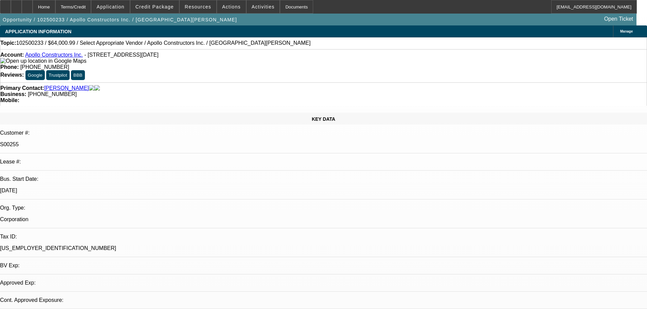
select select "4"
